Goal: Task Accomplishment & Management: Manage account settings

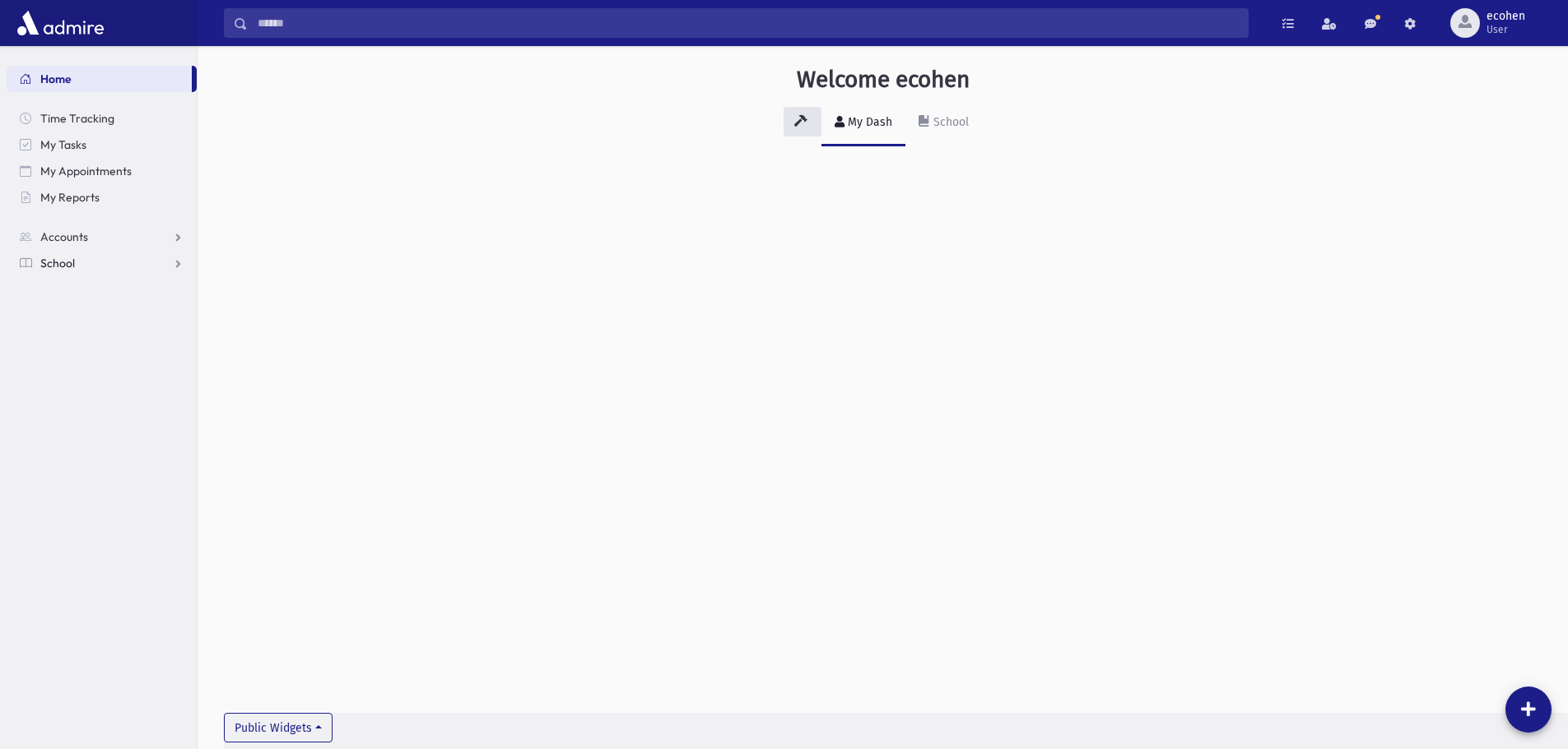
click at [61, 259] on span "School" at bounding box center [57, 263] width 34 height 15
click at [69, 289] on span "Students" at bounding box center [72, 289] width 46 height 15
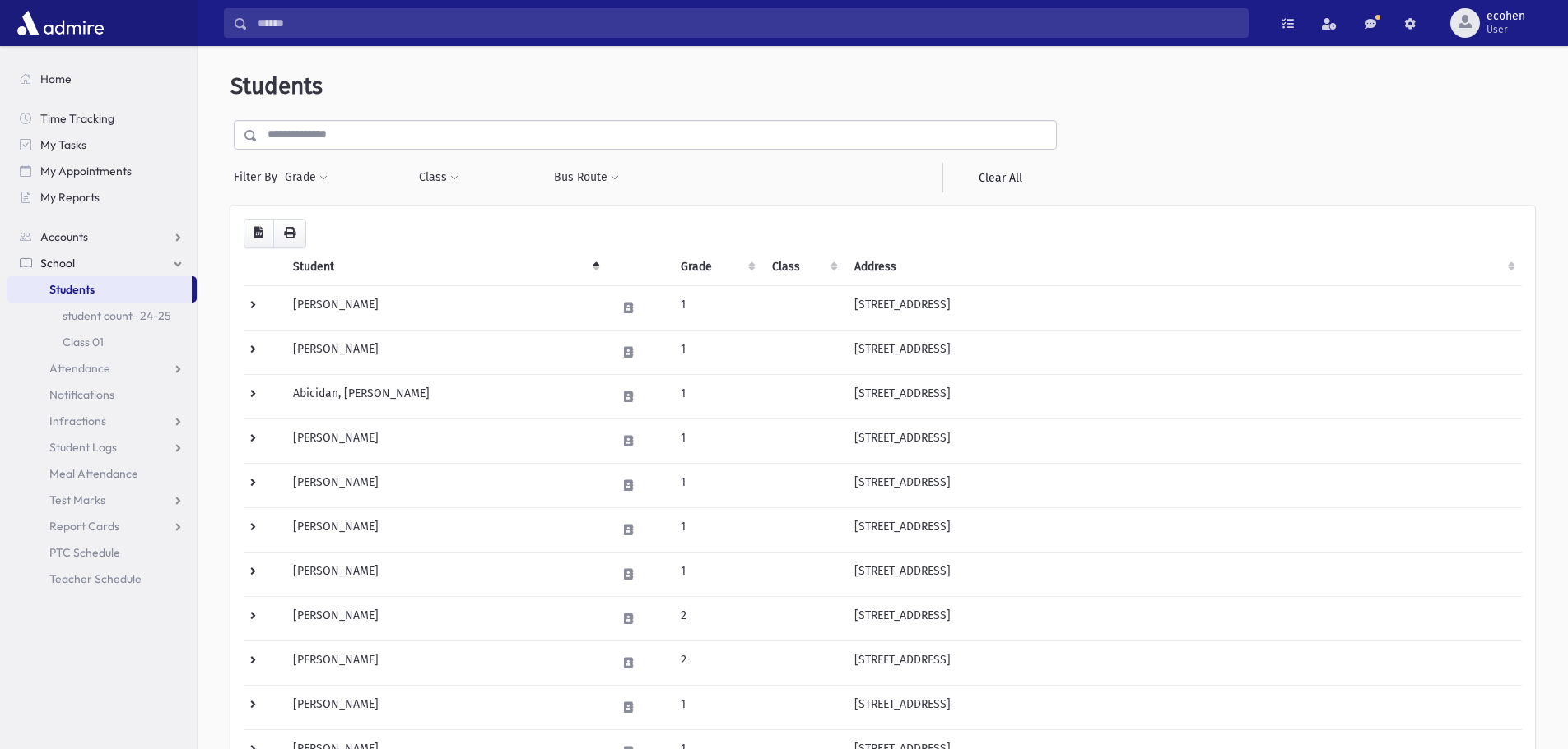
click at [428, 310] on td "Abadi, Albert" at bounding box center [445, 307] width 324 height 45
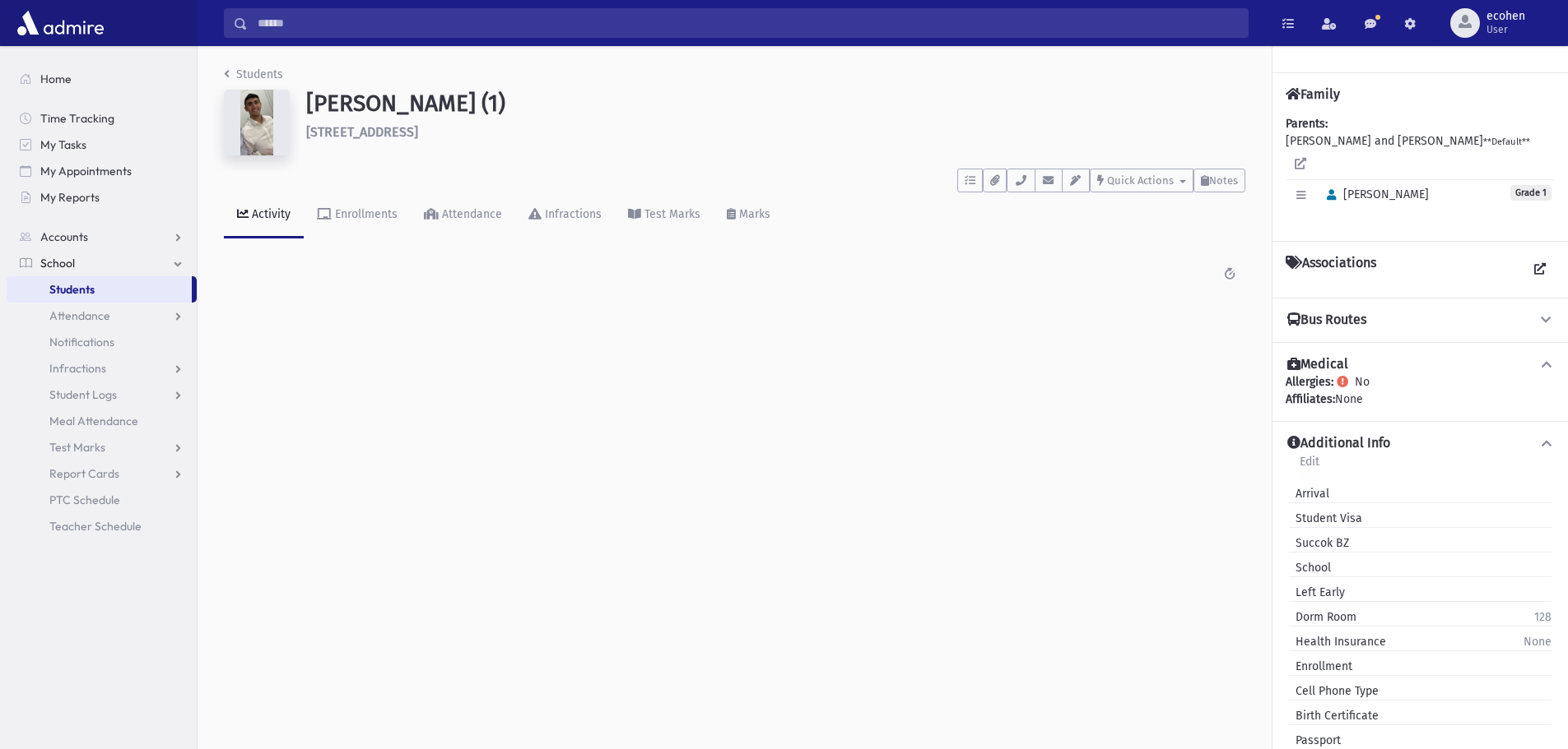
click at [1306, 453] on link "Edit" at bounding box center [1309, 467] width 21 height 30
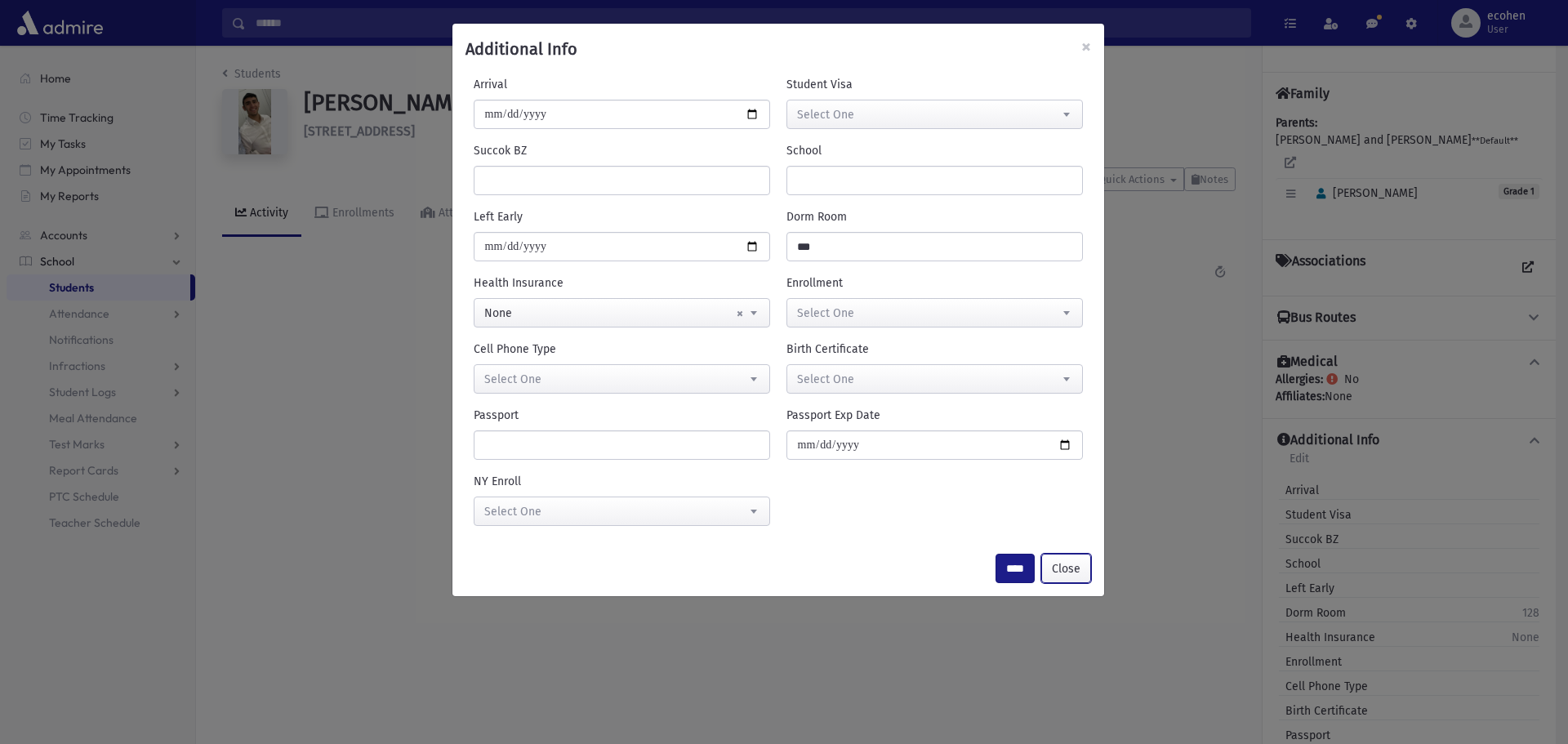
click at [1076, 565] on button "Close" at bounding box center [1066, 569] width 50 height 30
